Goal: Find specific page/section: Find specific page/section

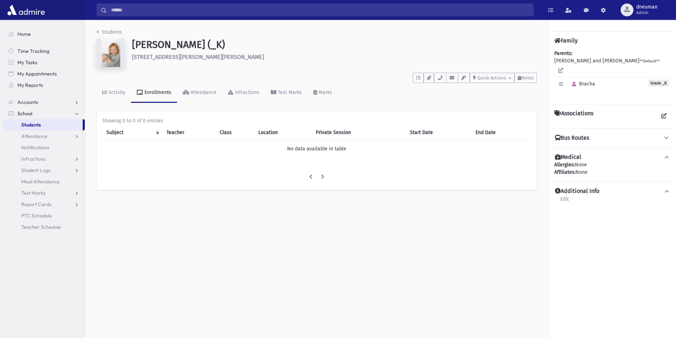
click at [179, 10] on input "Search" at bounding box center [320, 10] width 426 height 13
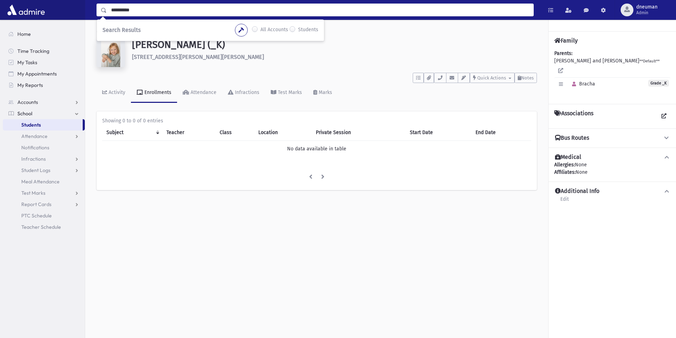
type input "**********"
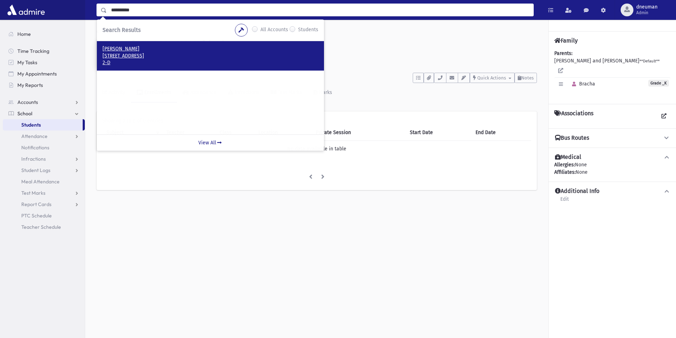
drag, startPoint x: 166, startPoint y: 55, endPoint x: 100, endPoint y: 1, distance: 85.0
click at [166, 55] on p "38 Maple Road Inwood, NY 11096" at bounding box center [210, 55] width 216 height 7
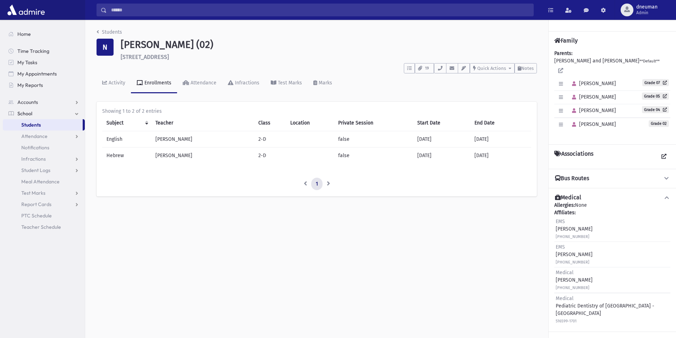
click at [125, 3] on div "Search Results All Accounts Students" at bounding box center [380, 10] width 590 height 20
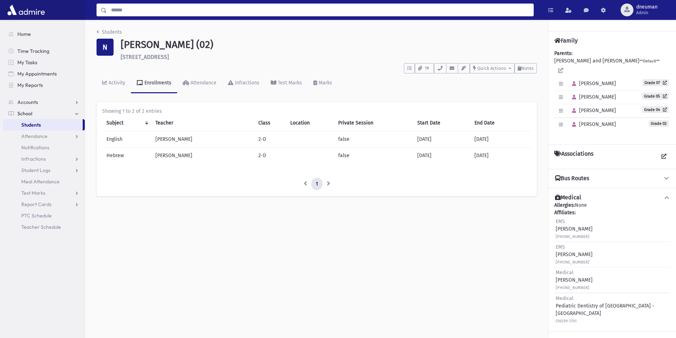
click at [130, 9] on input "Search" at bounding box center [320, 10] width 426 height 13
click at [602, 107] on span "[PERSON_NAME]" at bounding box center [591, 110] width 47 height 6
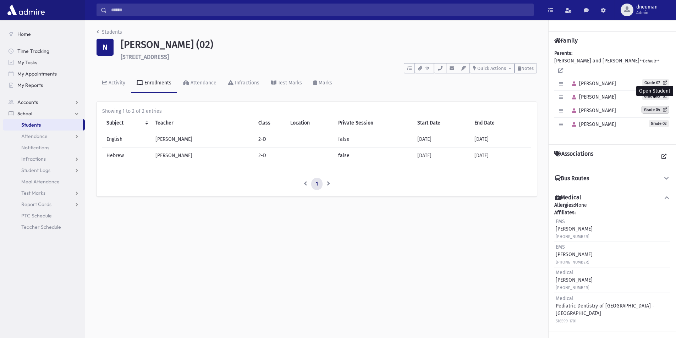
click at [651, 106] on link "Grade 04" at bounding box center [654, 109] width 27 height 7
click at [586, 94] on span "[PERSON_NAME]" at bounding box center [591, 97] width 47 height 6
click at [652, 93] on link "Grade 05" at bounding box center [654, 96] width 27 height 7
click at [668, 68] on div "Parents: NEUMAN, Mordechai and Devora **Default** Edit Individual Delete Indivi…" at bounding box center [612, 94] width 116 height 89
click at [657, 79] on link "Grade 07" at bounding box center [655, 82] width 27 height 7
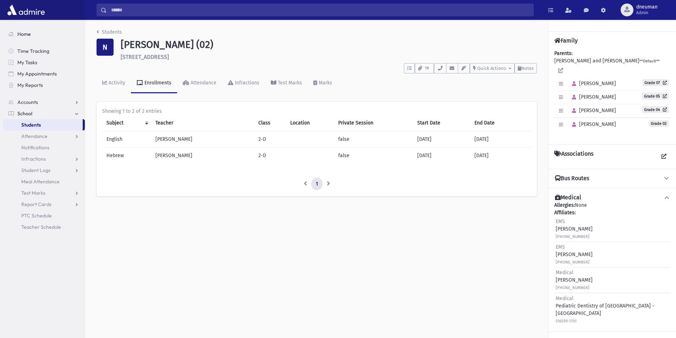
click at [37, 37] on link "Home" at bounding box center [44, 33] width 82 height 11
